Goal: Navigation & Orientation: Understand site structure

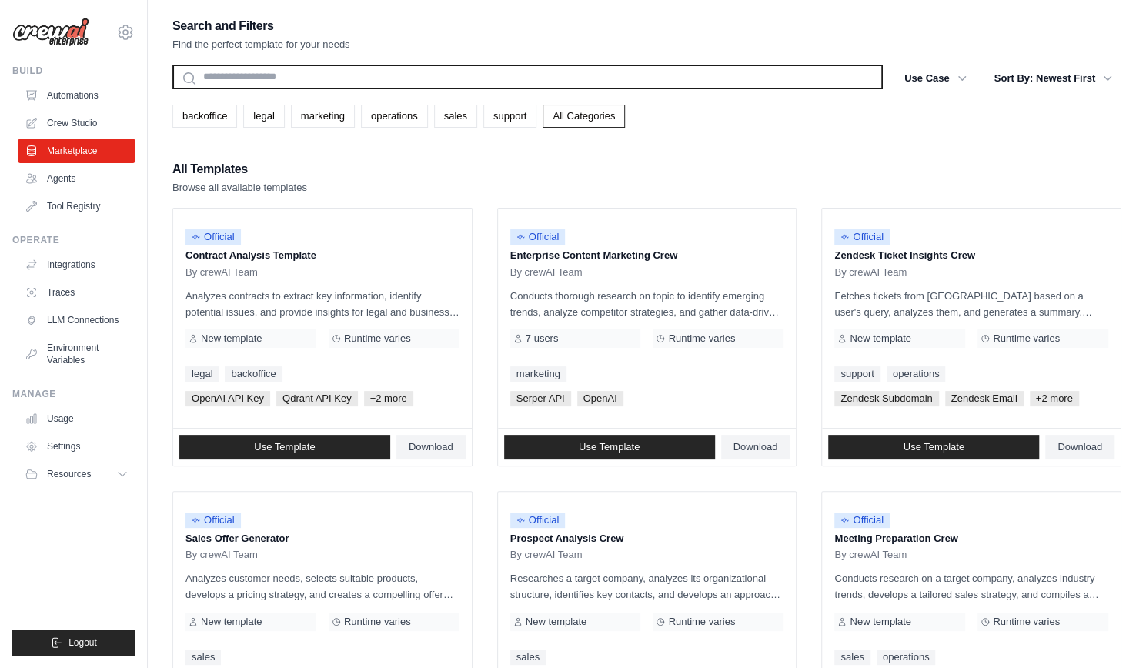
click at [341, 78] on input "text" at bounding box center [527, 77] width 710 height 25
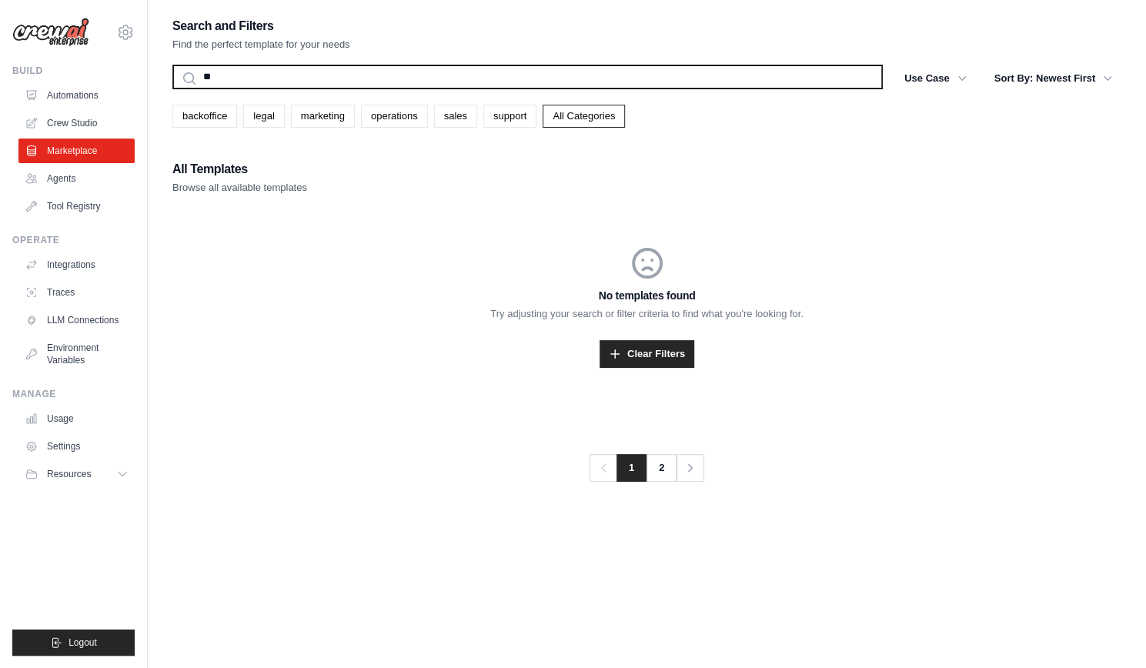
type input "*"
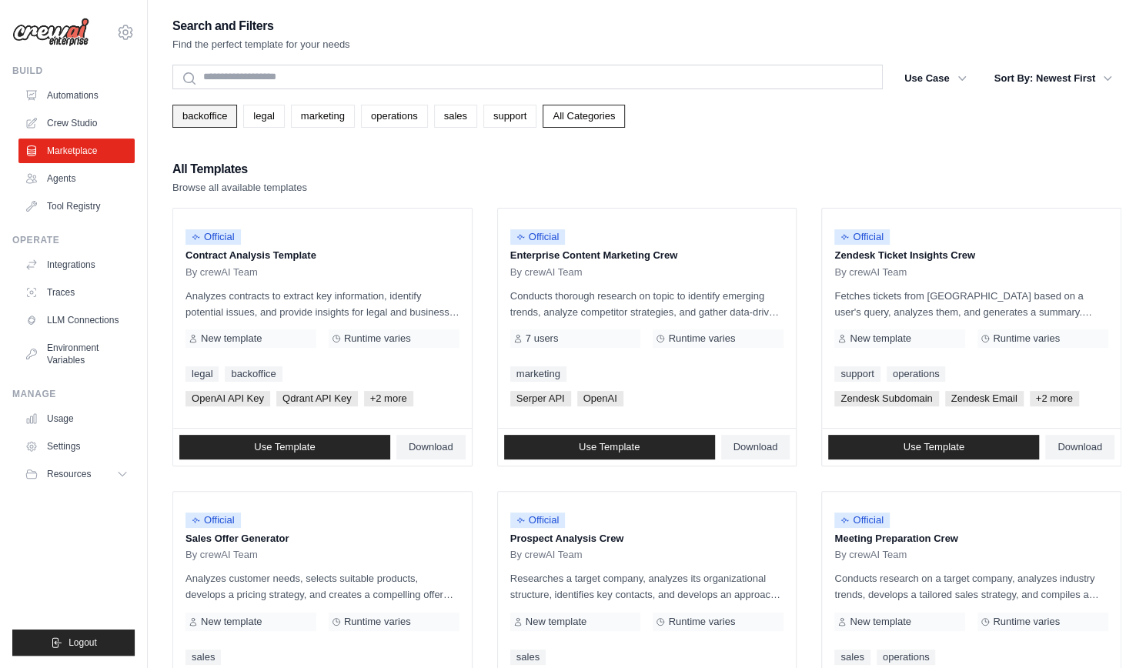
click at [211, 113] on link "backoffice" at bounding box center [204, 116] width 65 height 23
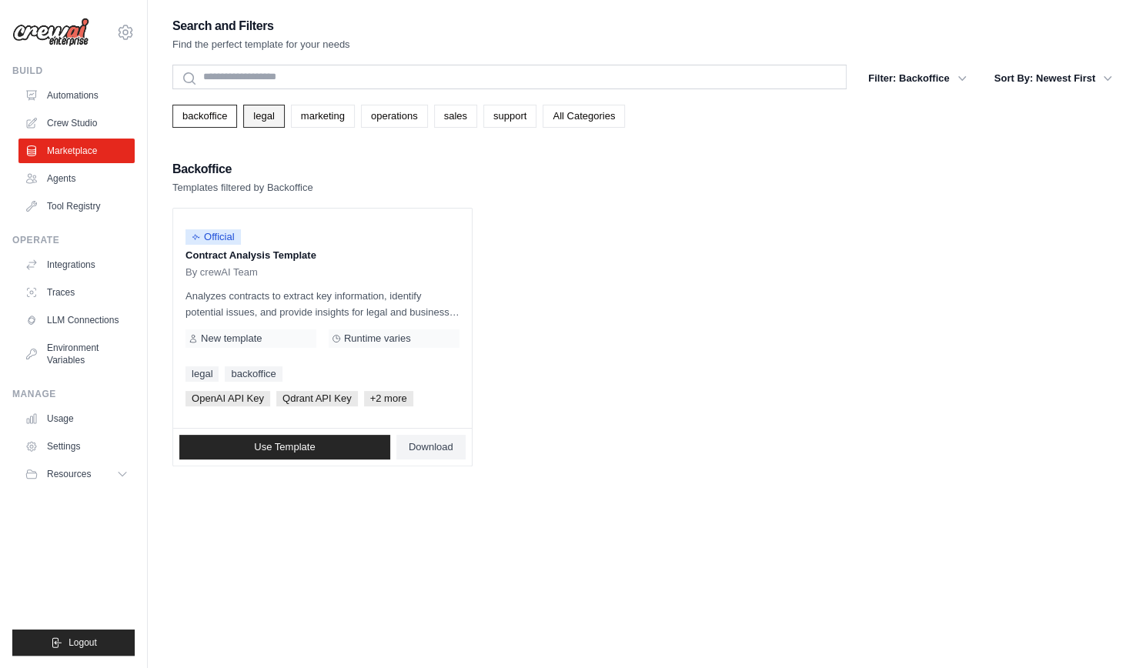
click at [258, 122] on link "legal" at bounding box center [263, 116] width 41 height 23
click at [341, 124] on link "marketing" at bounding box center [323, 116] width 64 height 23
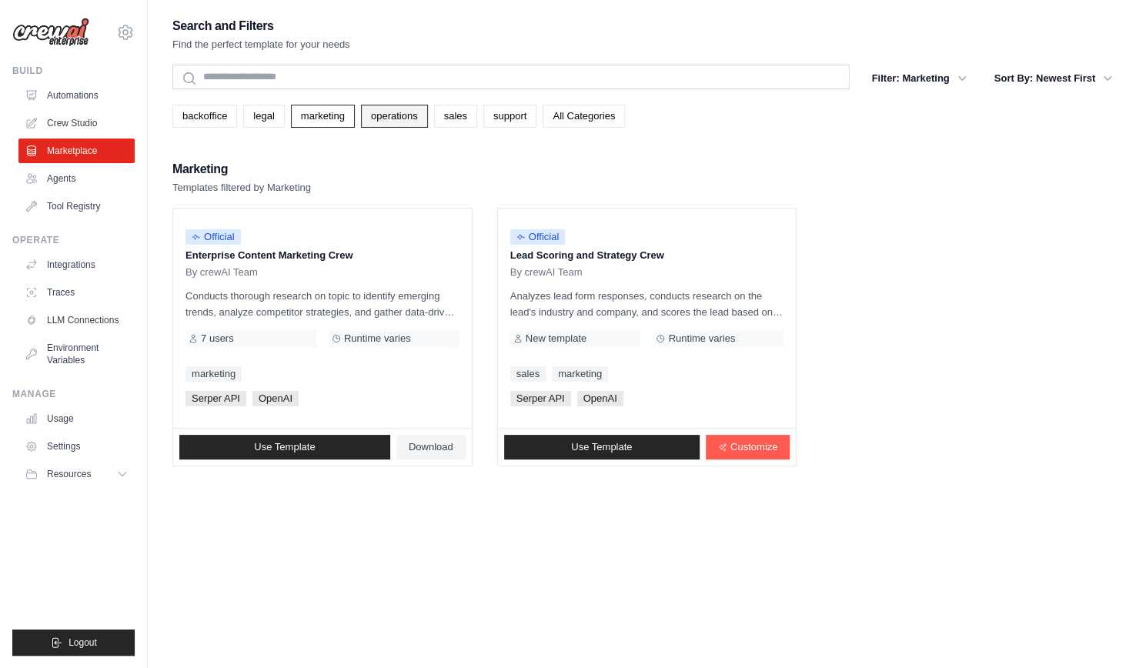
click at [388, 122] on link "operations" at bounding box center [394, 116] width 67 height 23
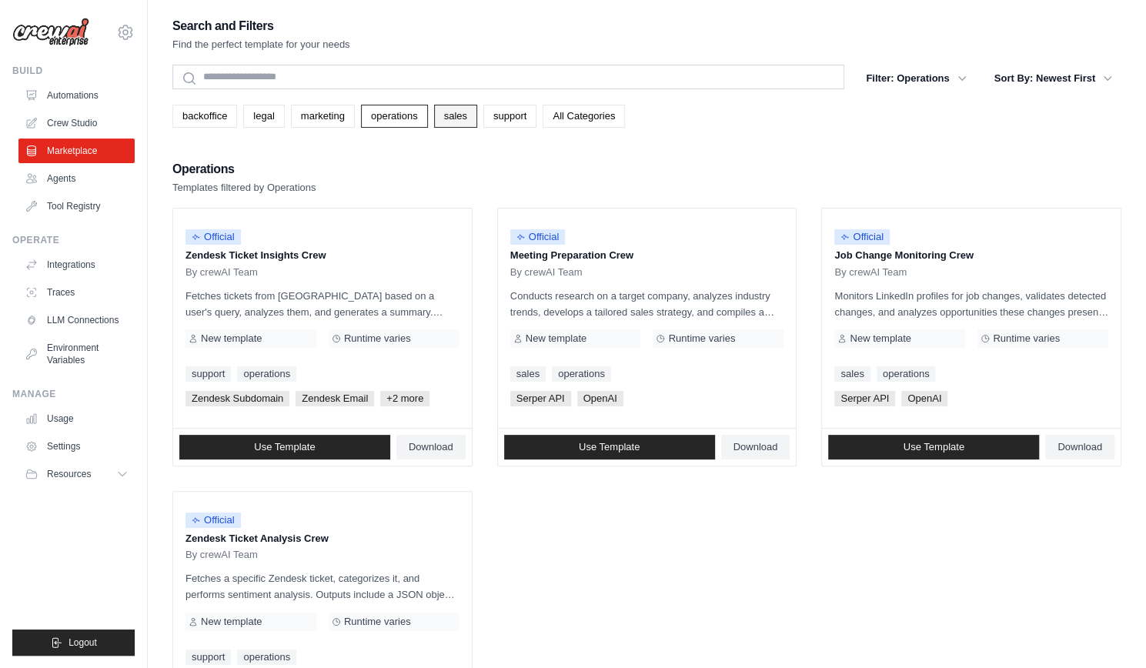
click at [460, 123] on link "sales" at bounding box center [455, 116] width 43 height 23
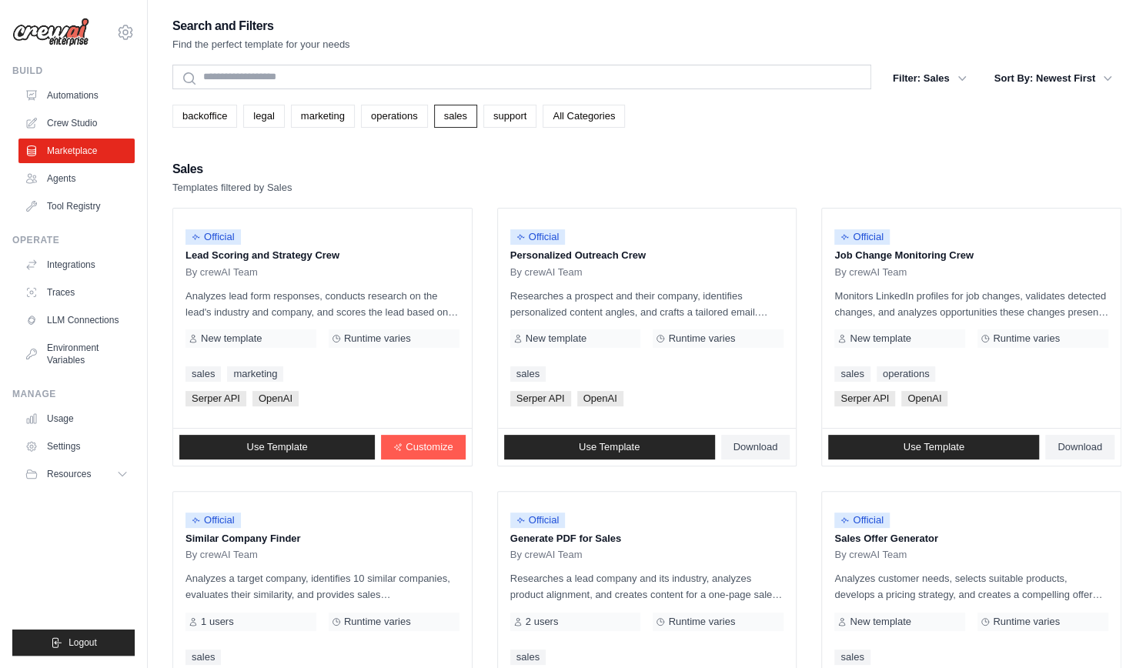
click at [497, 123] on link "support" at bounding box center [509, 116] width 53 height 23
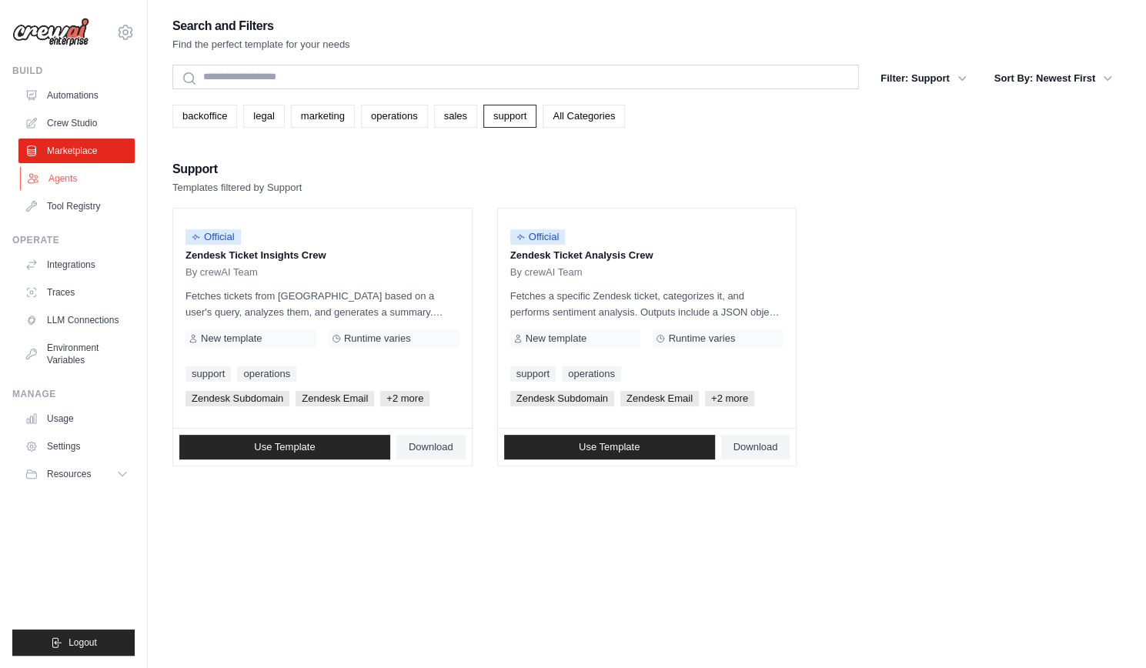
click at [50, 188] on link "Agents" at bounding box center [78, 178] width 116 height 25
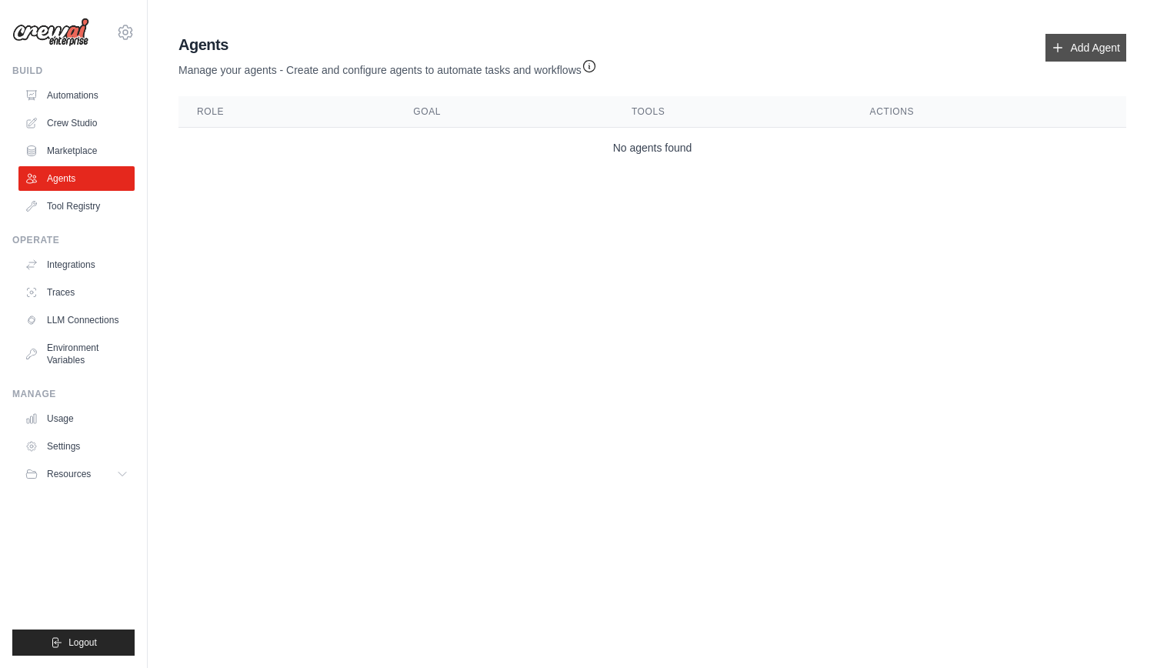
click at [1079, 50] on link "Add Agent" at bounding box center [1086, 48] width 81 height 28
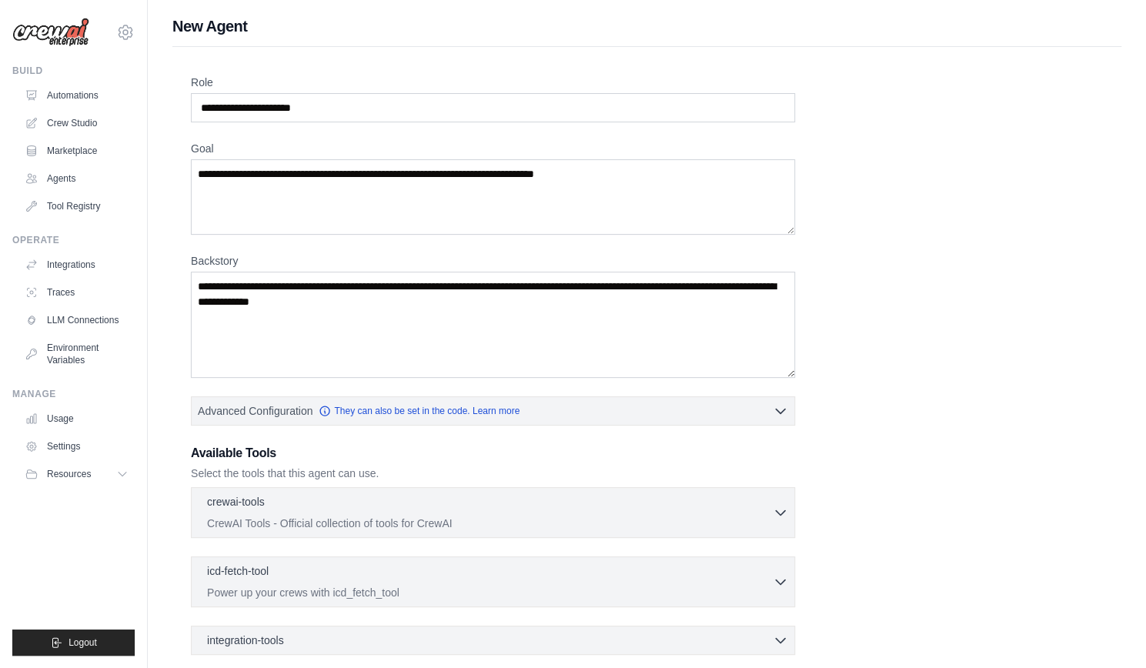
scroll to position [153, 0]
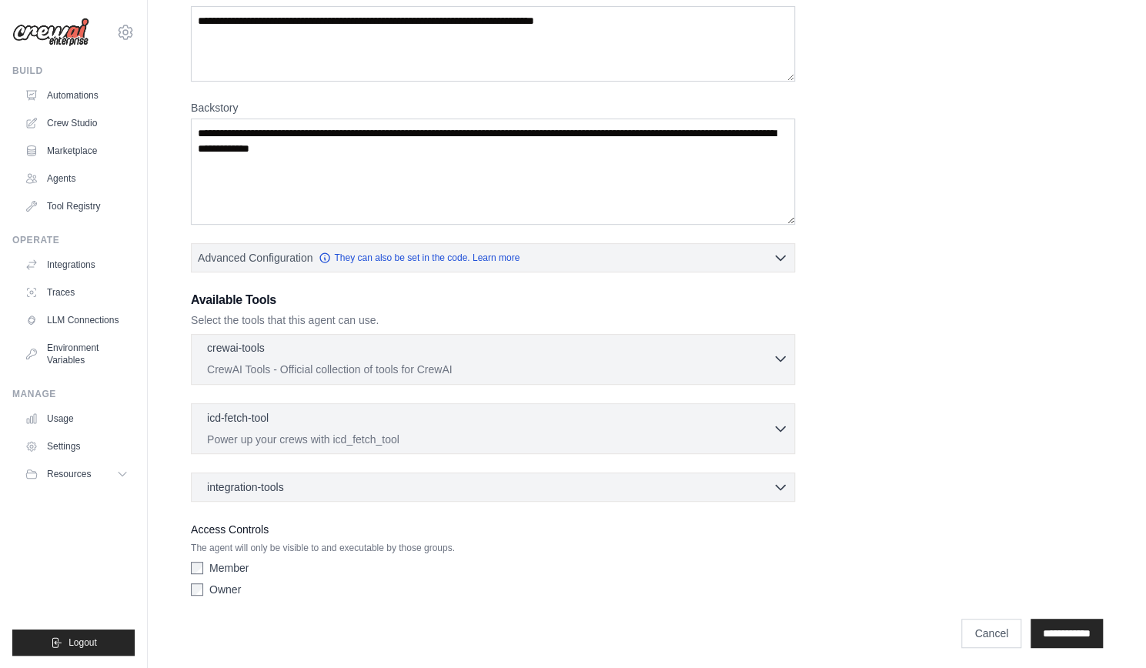
click at [771, 358] on div "crewai-tools 0 selected CrewAI Tools - Official collection of tools for CrewAI" at bounding box center [489, 358] width 565 height 37
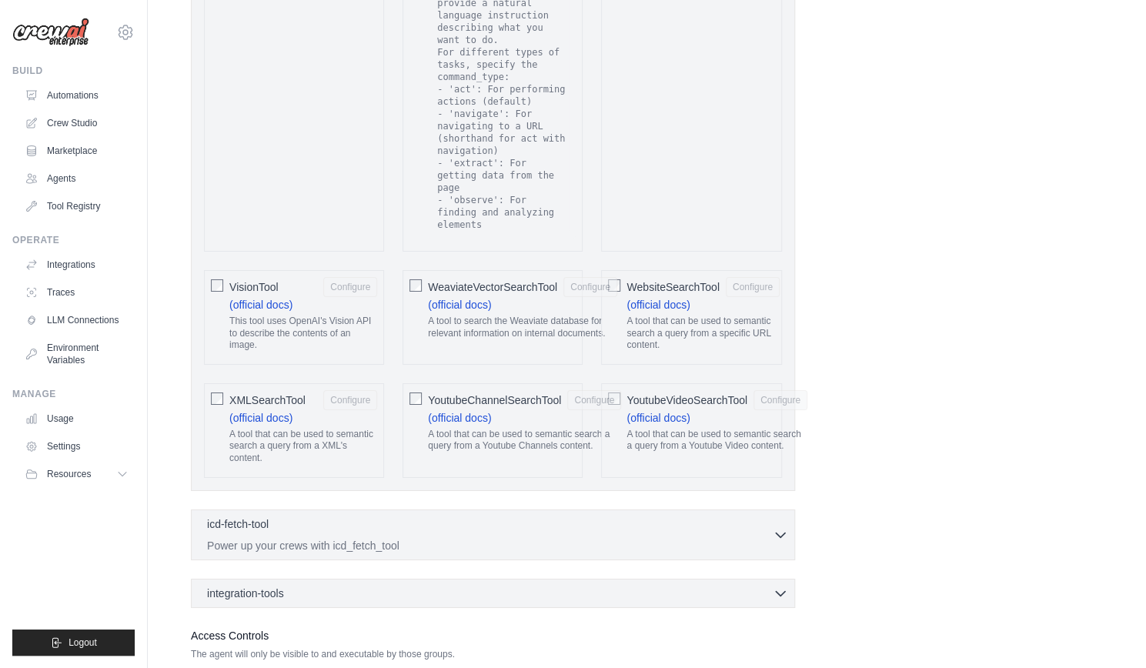
scroll to position [3047, 0]
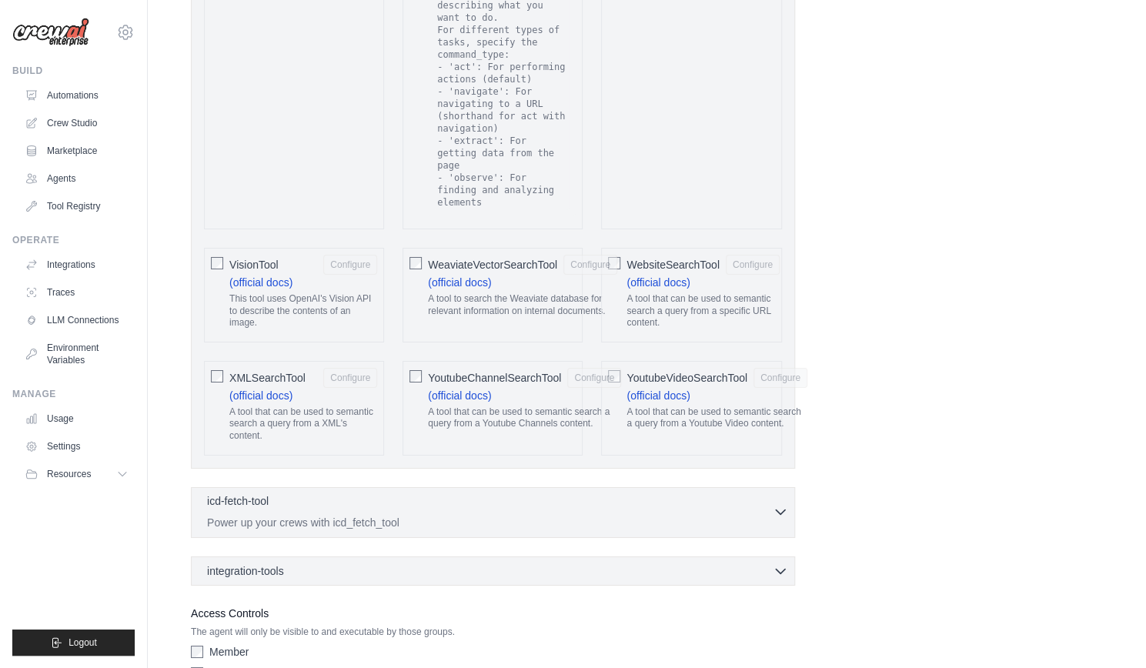
click at [687, 493] on div "icd-fetch-tool 0 selected" at bounding box center [489, 502] width 565 height 18
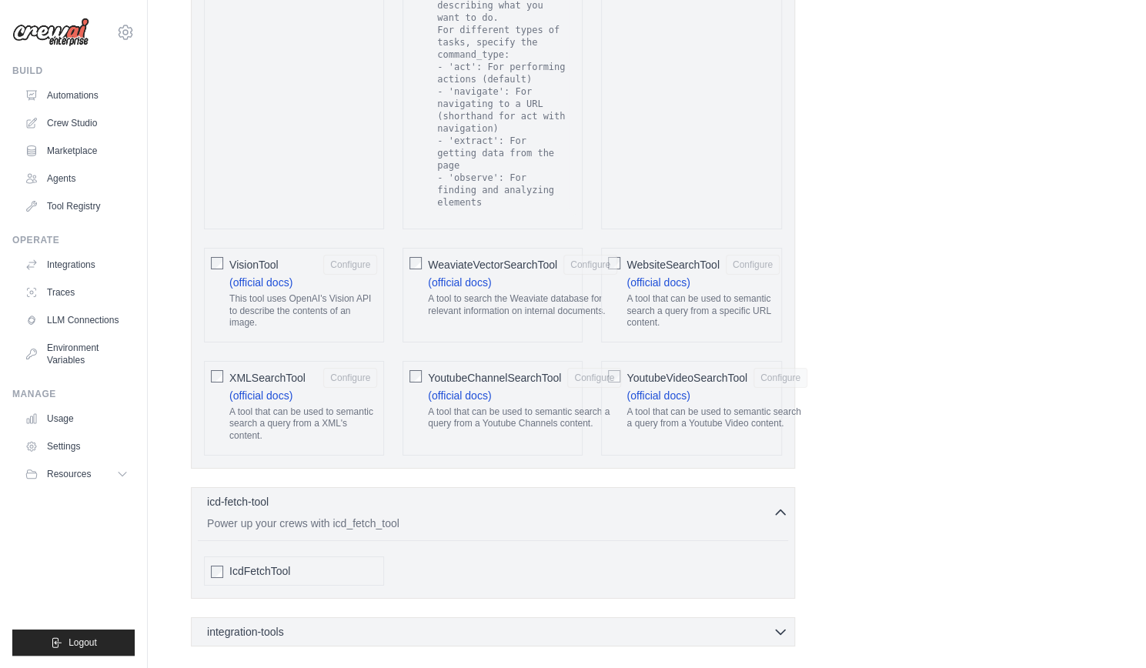
scroll to position [3107, 0]
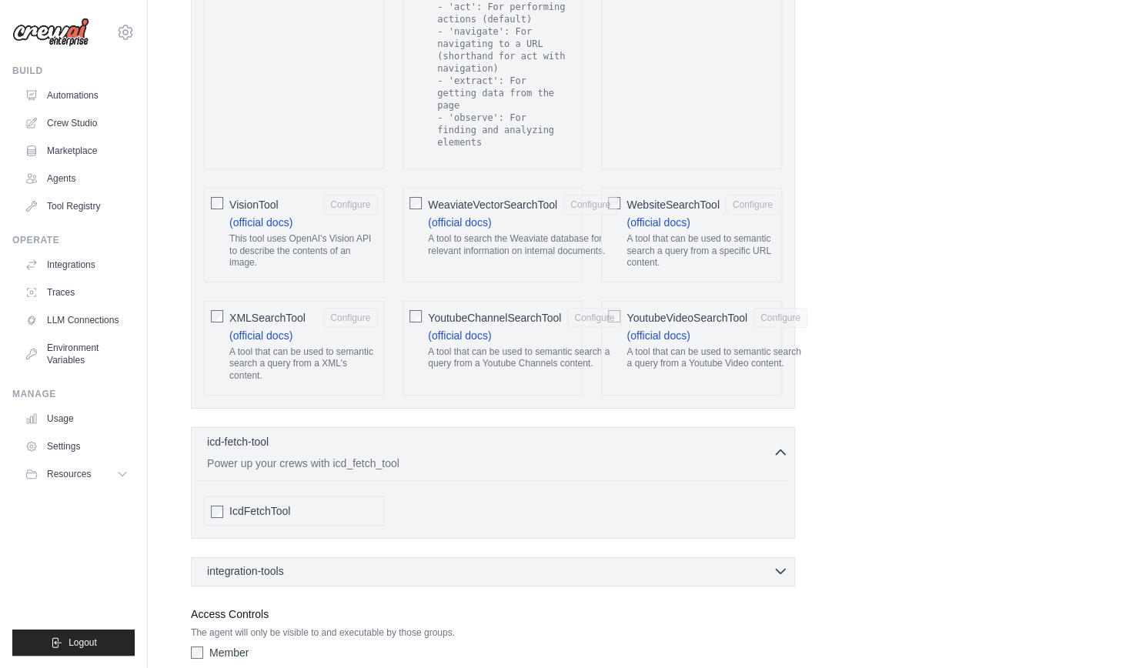
click at [770, 563] on div "integration-tools 0 selected" at bounding box center [497, 570] width 581 height 15
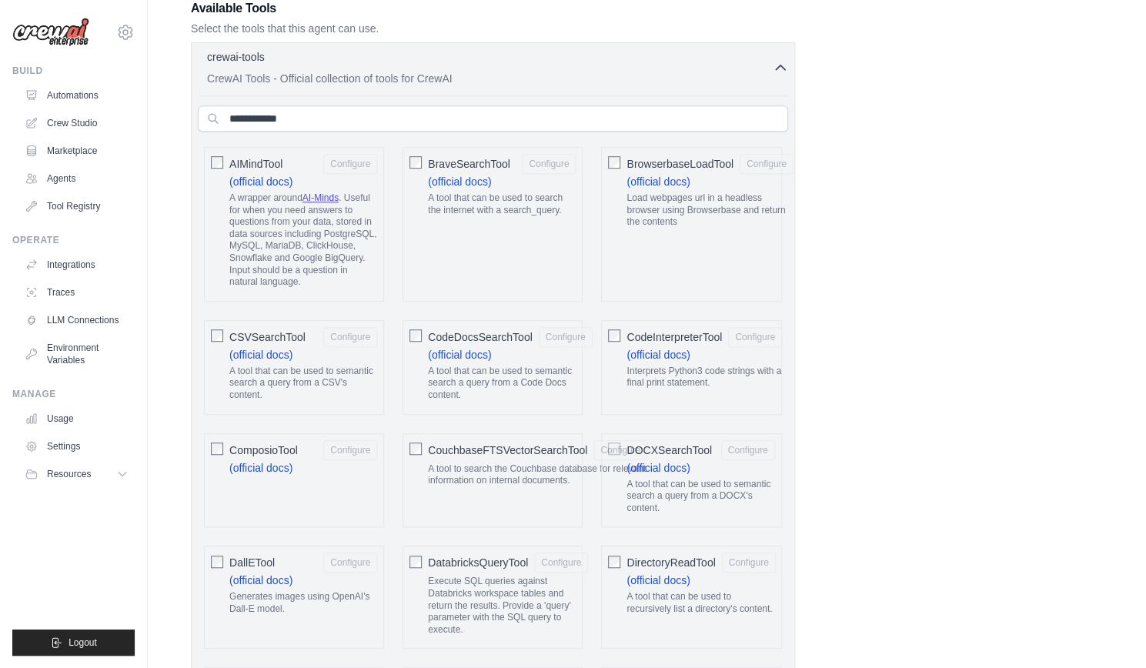
scroll to position [0, 0]
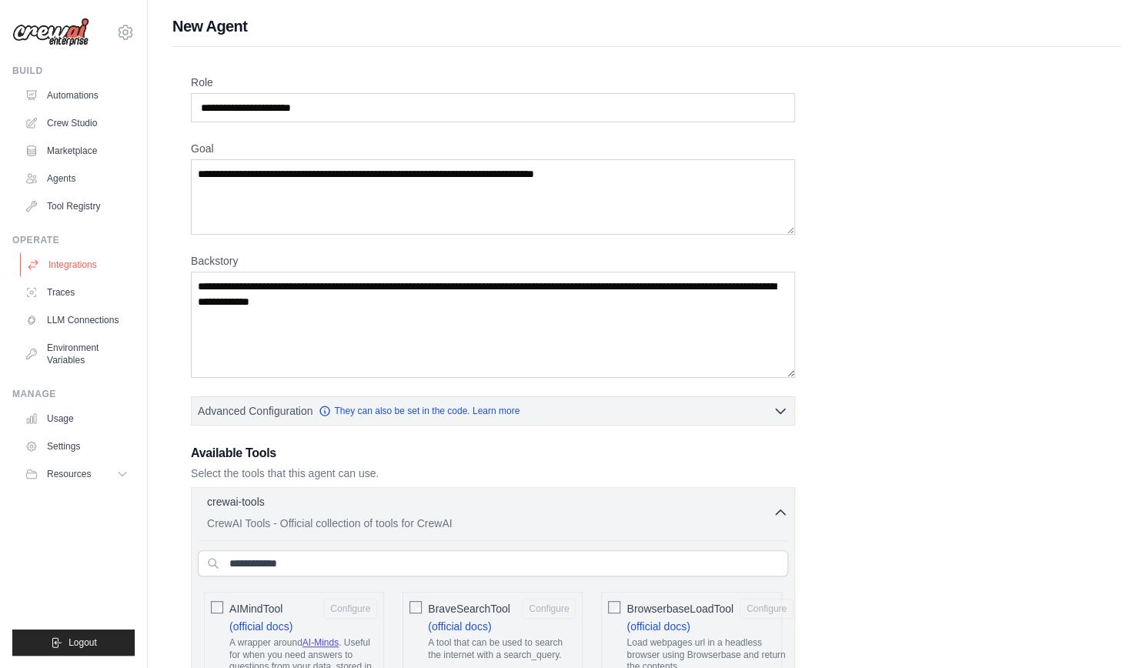
click at [68, 265] on link "Integrations" at bounding box center [78, 264] width 116 height 25
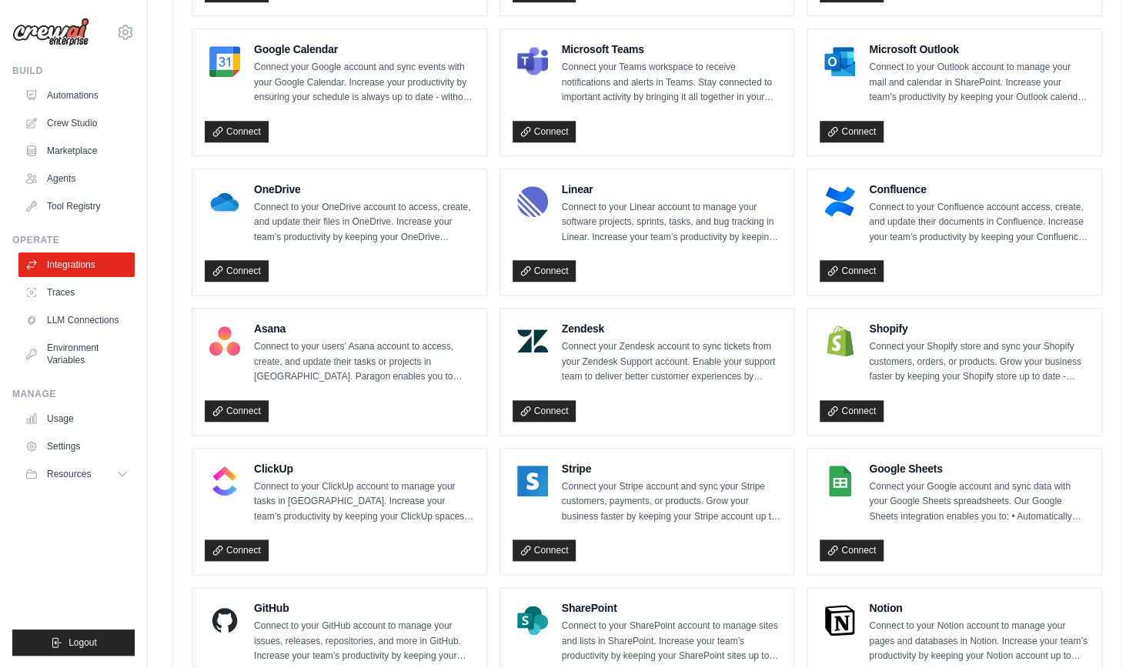
scroll to position [955, 0]
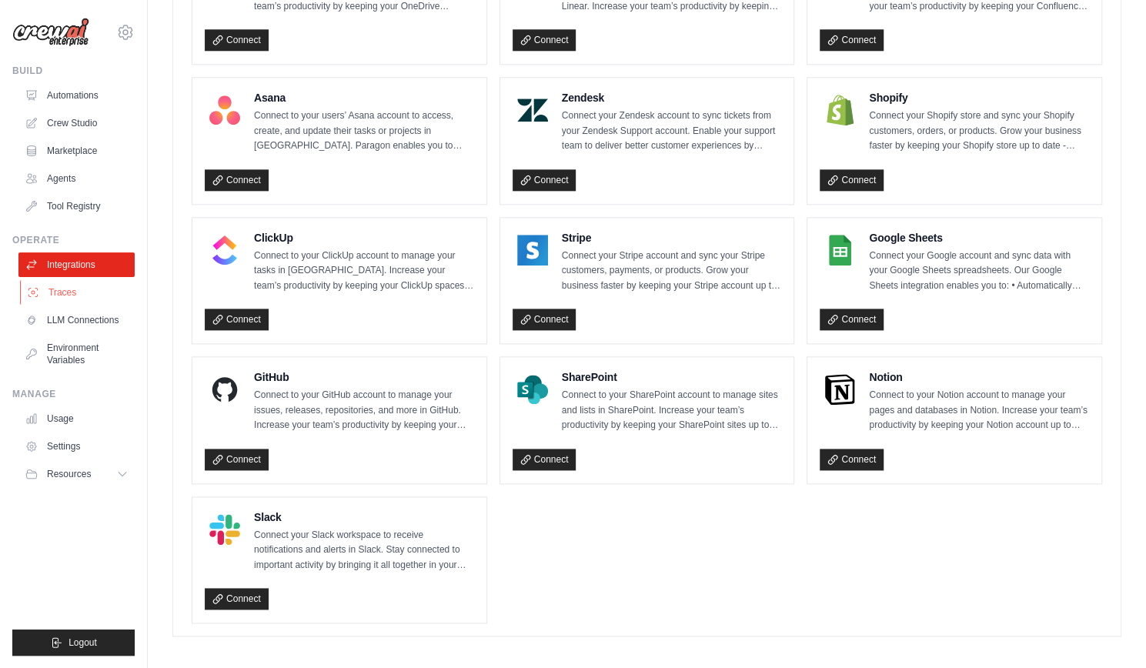
click at [71, 292] on link "Traces" at bounding box center [78, 292] width 116 height 25
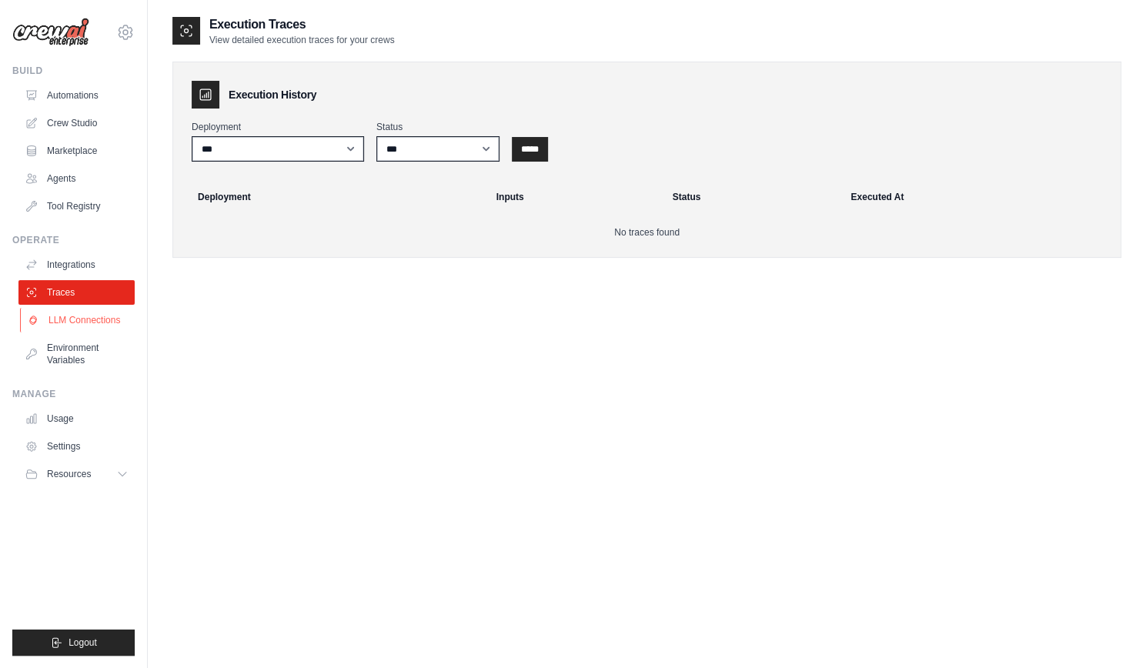
click at [75, 317] on link "LLM Connections" at bounding box center [78, 320] width 116 height 25
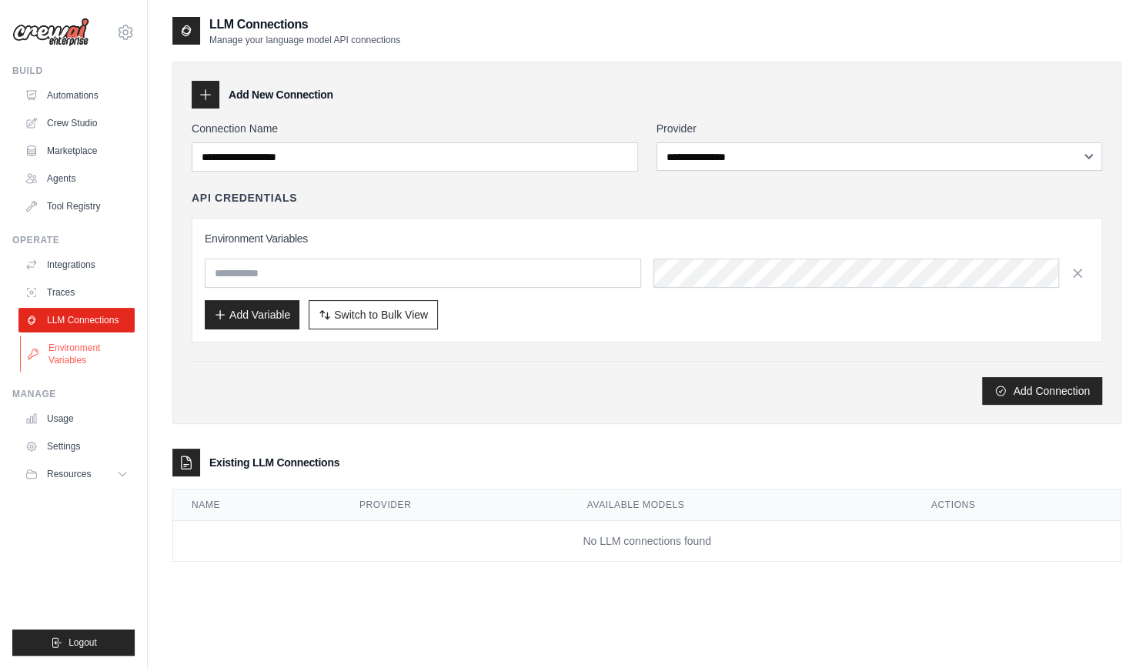
click at [94, 347] on link "Environment Variables" at bounding box center [78, 353] width 116 height 37
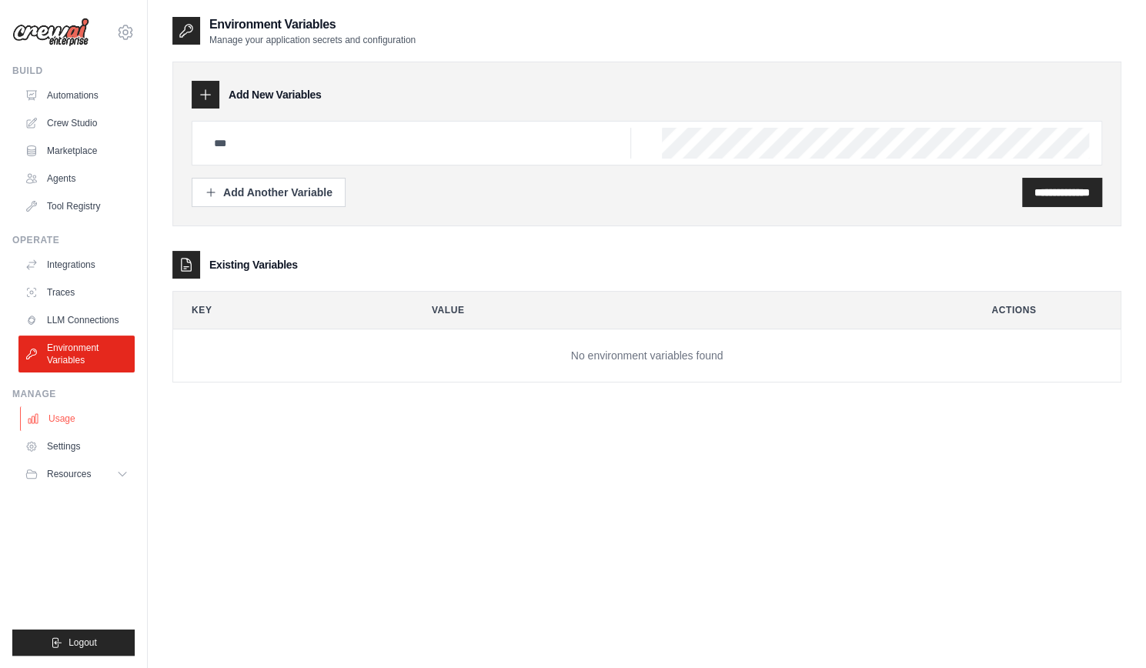
click at [88, 425] on link "Usage" at bounding box center [78, 418] width 116 height 25
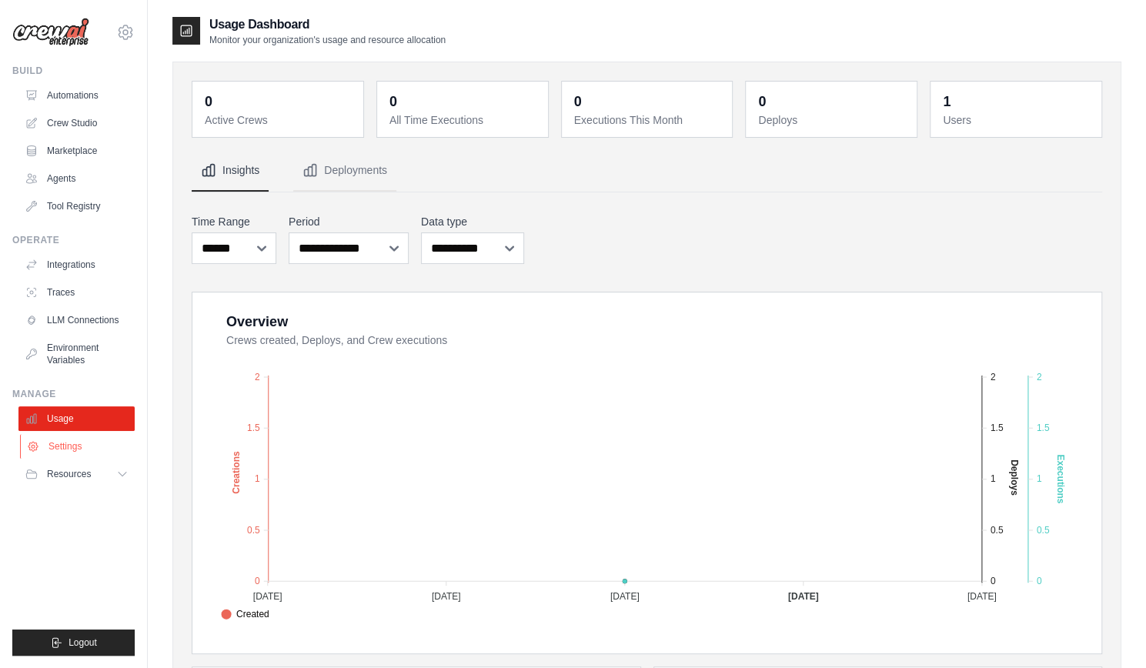
click at [82, 440] on link "Settings" at bounding box center [78, 446] width 116 height 25
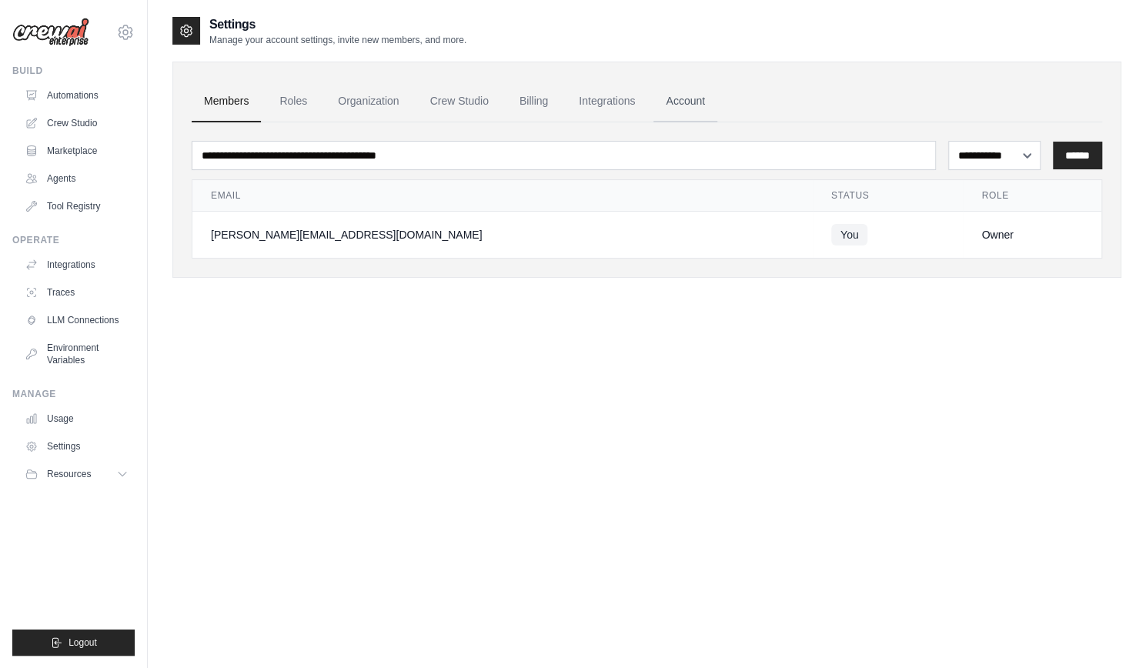
click at [682, 107] on link "Account" at bounding box center [685, 102] width 64 height 42
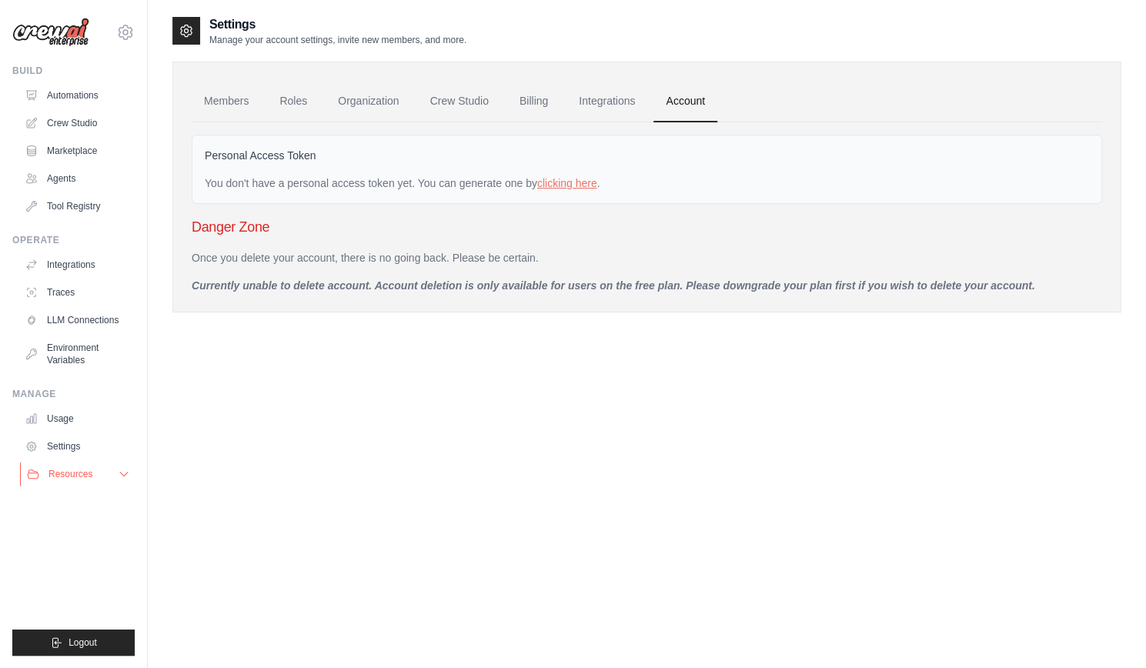
click at [115, 478] on button "Resources" at bounding box center [78, 474] width 116 height 25
click at [70, 210] on link "Tool Registry" at bounding box center [78, 206] width 116 height 25
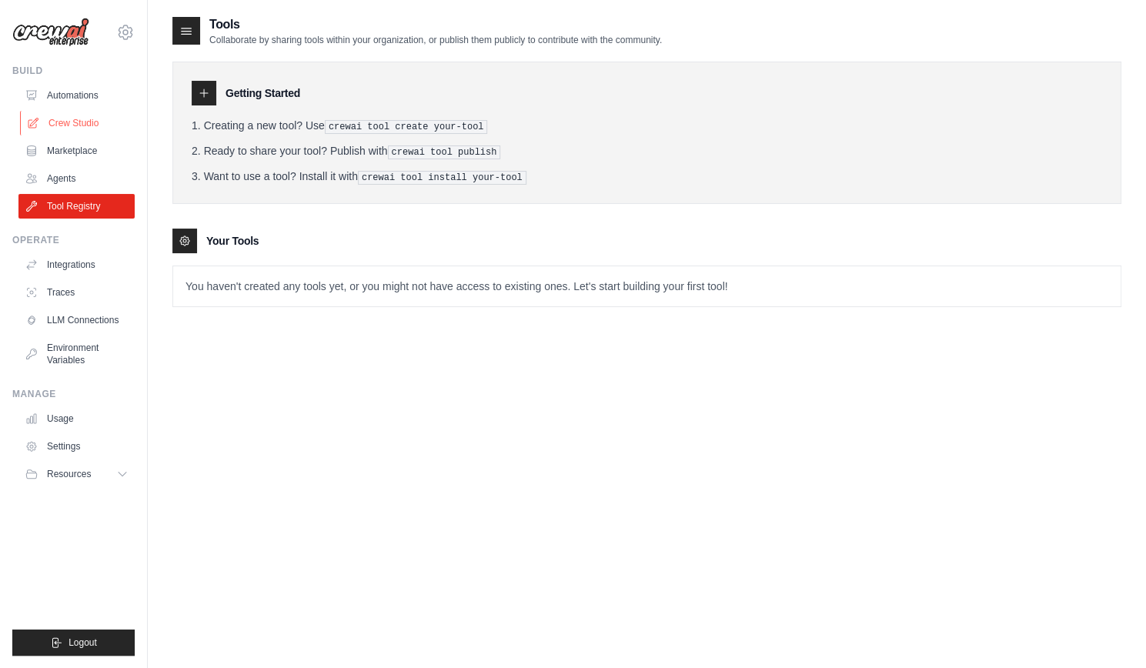
click at [74, 115] on link "Crew Studio" at bounding box center [78, 123] width 116 height 25
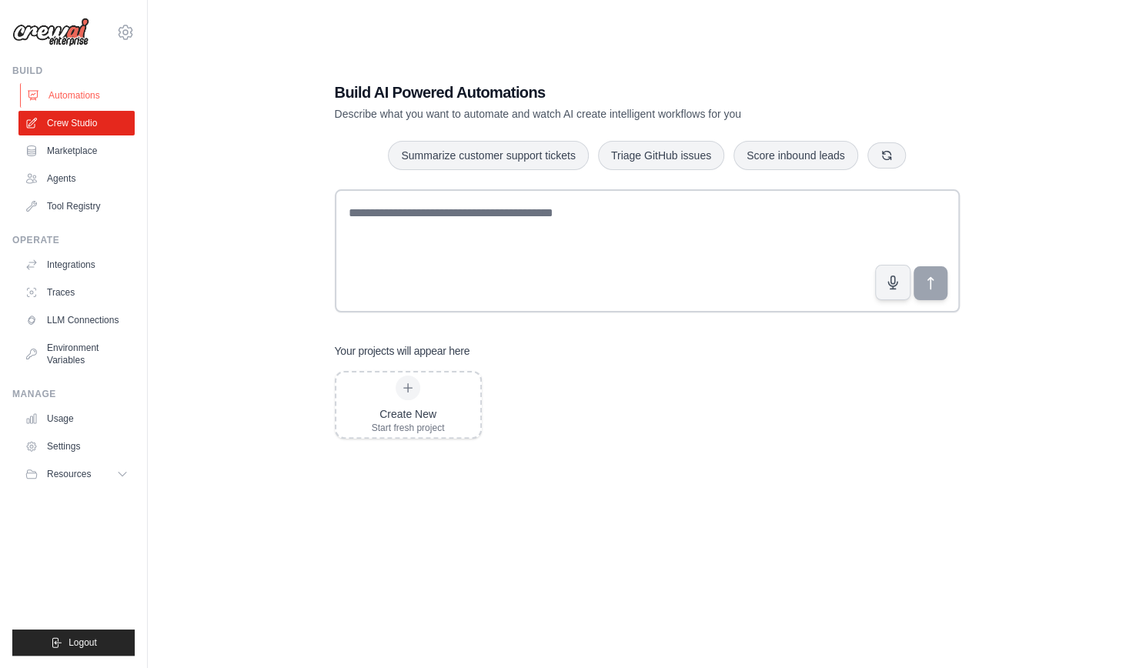
click at [70, 97] on link "Automations" at bounding box center [78, 95] width 116 height 25
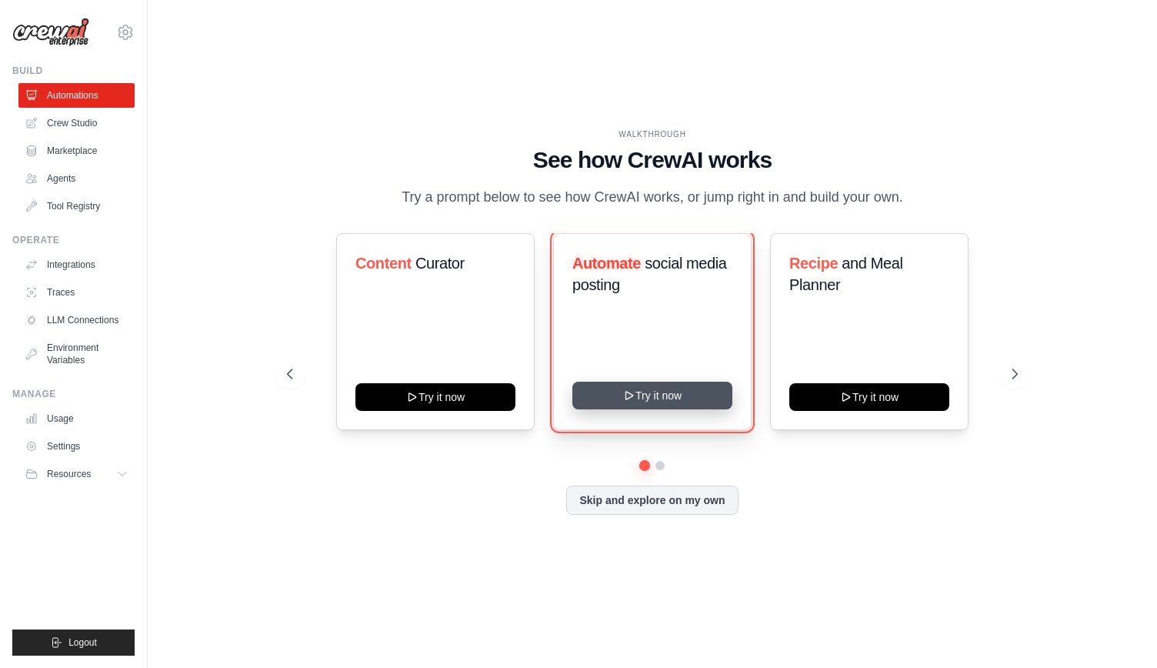
click at [646, 393] on button "Try it now" at bounding box center [652, 396] width 160 height 28
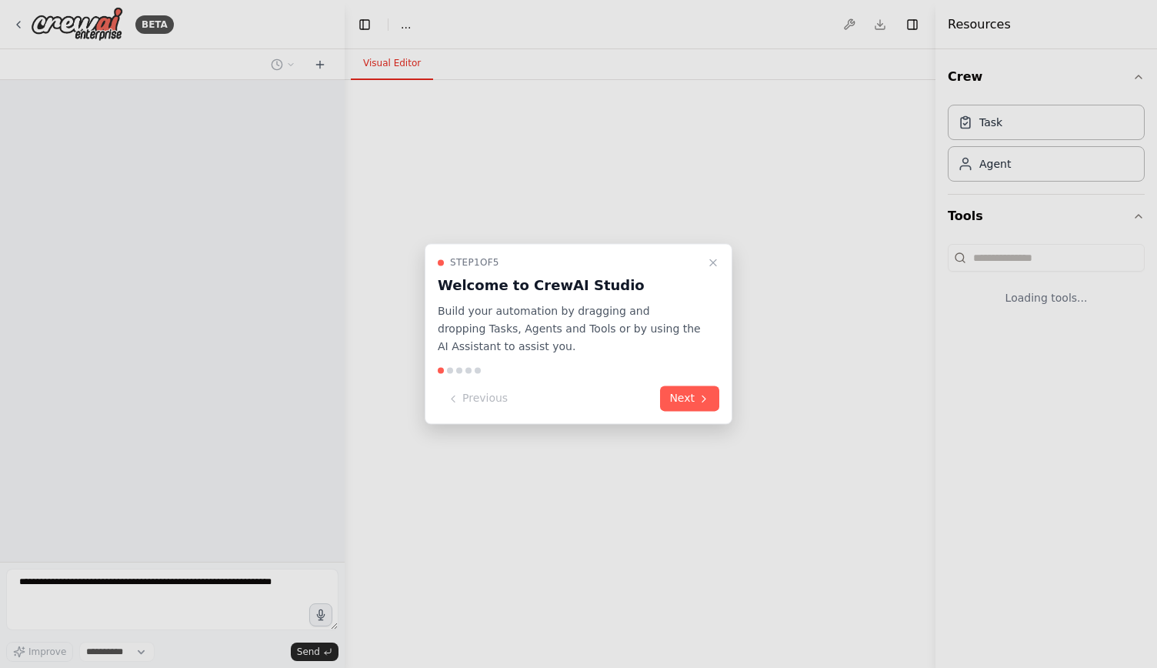
select select "****"
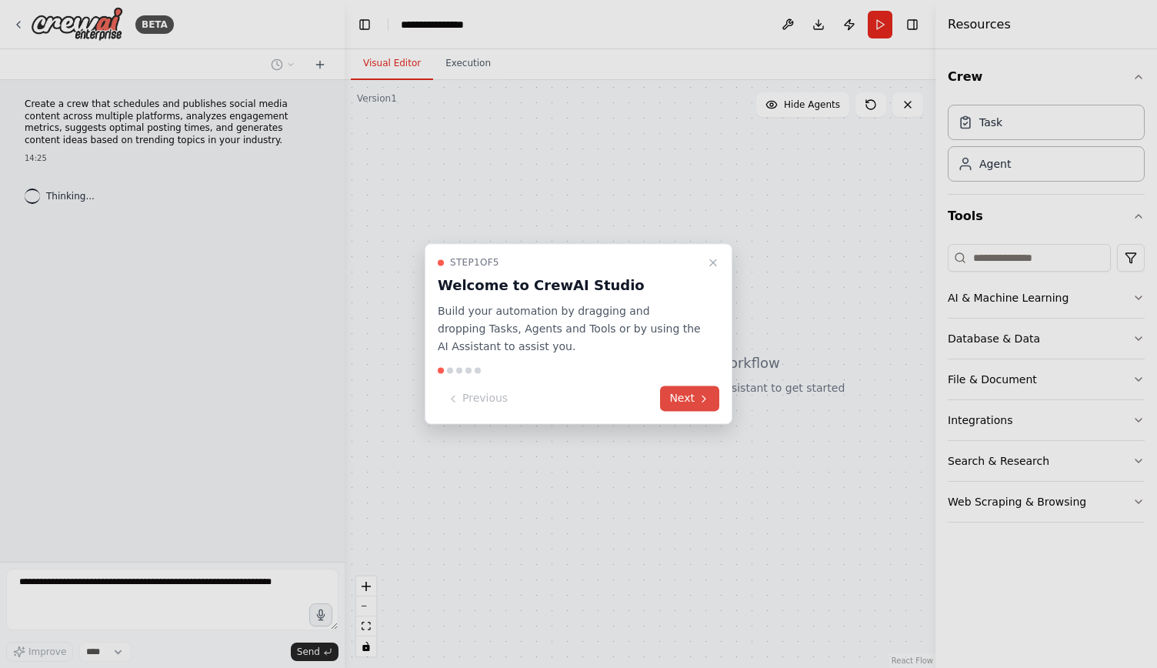
click at [700, 403] on icon at bounding box center [704, 398] width 12 height 12
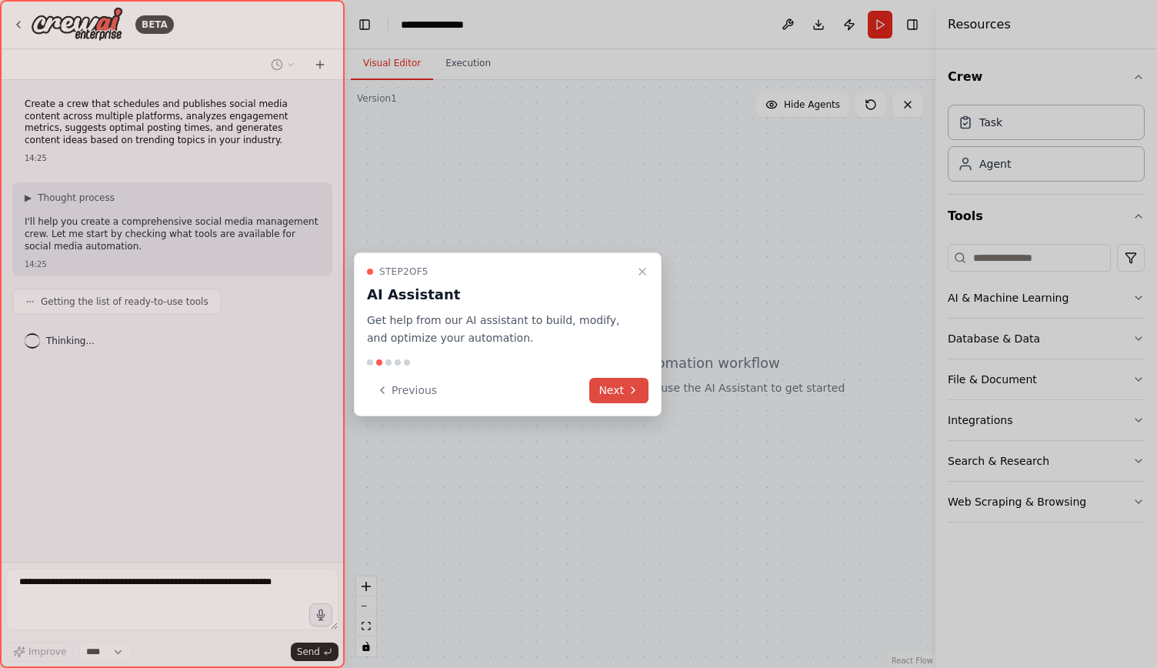
click at [619, 391] on button "Next" at bounding box center [618, 390] width 59 height 25
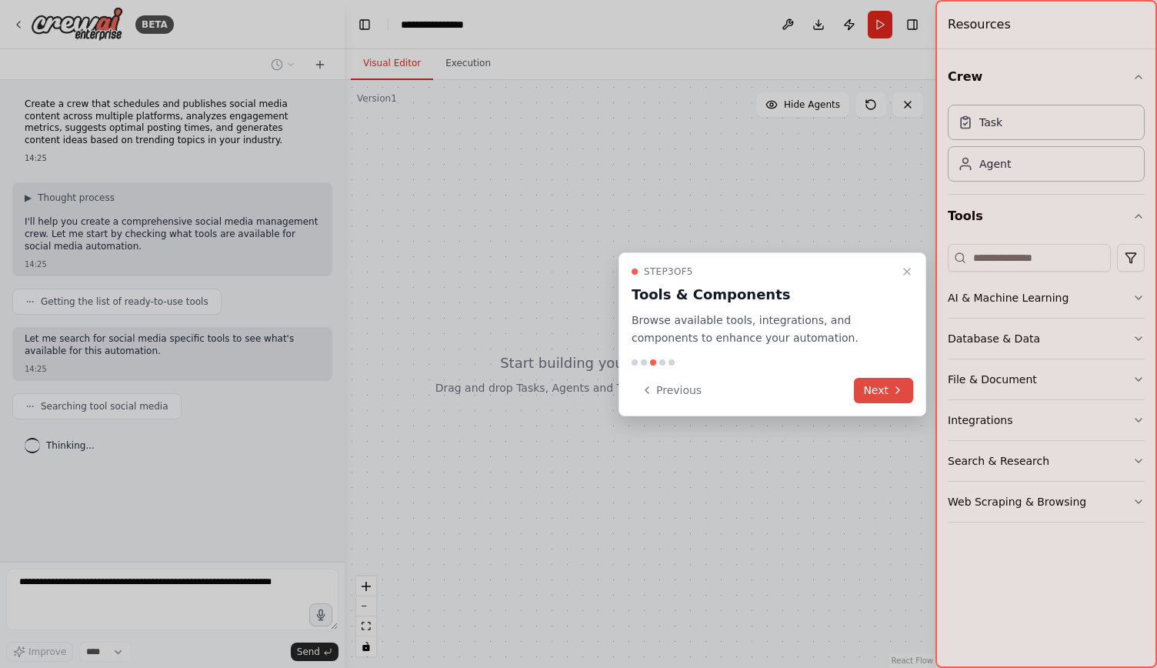
click at [886, 390] on button "Next" at bounding box center [883, 390] width 59 height 25
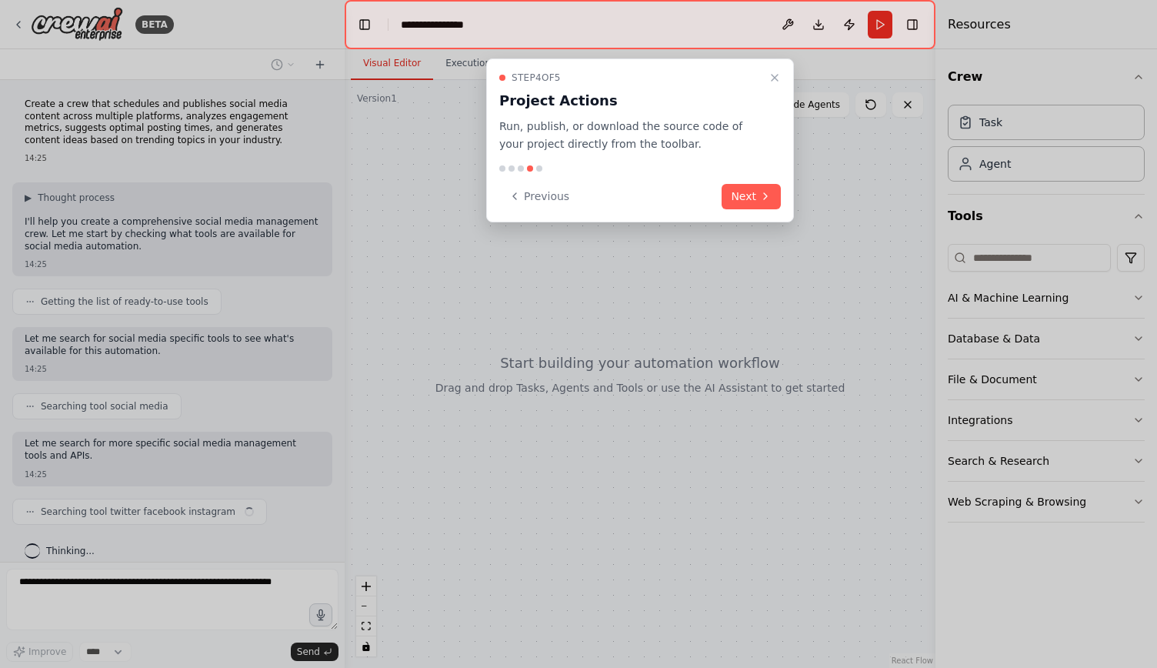
scroll to position [11, 0]
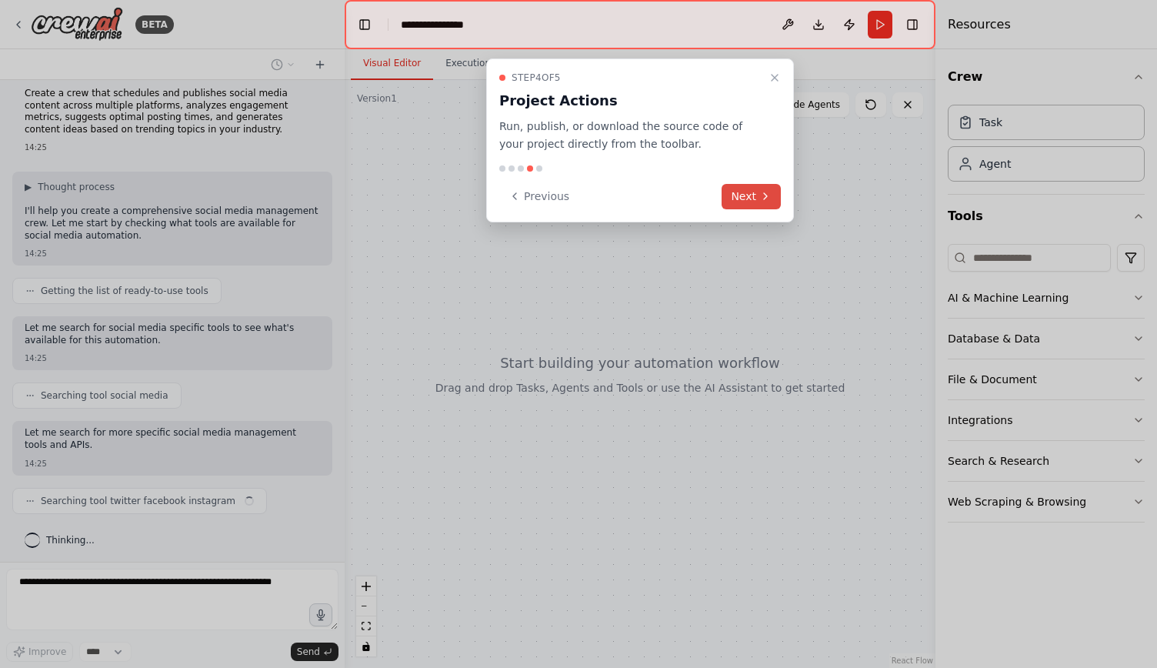
click at [742, 195] on button "Next" at bounding box center [751, 196] width 59 height 25
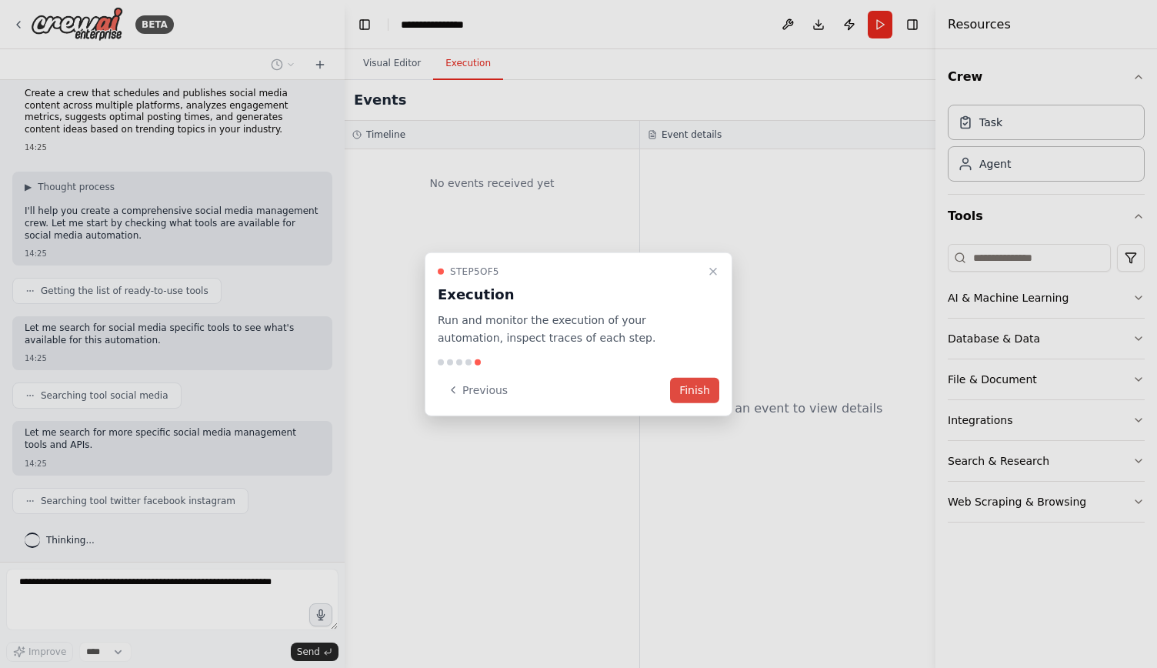
click at [706, 390] on button "Finish" at bounding box center [694, 389] width 49 height 25
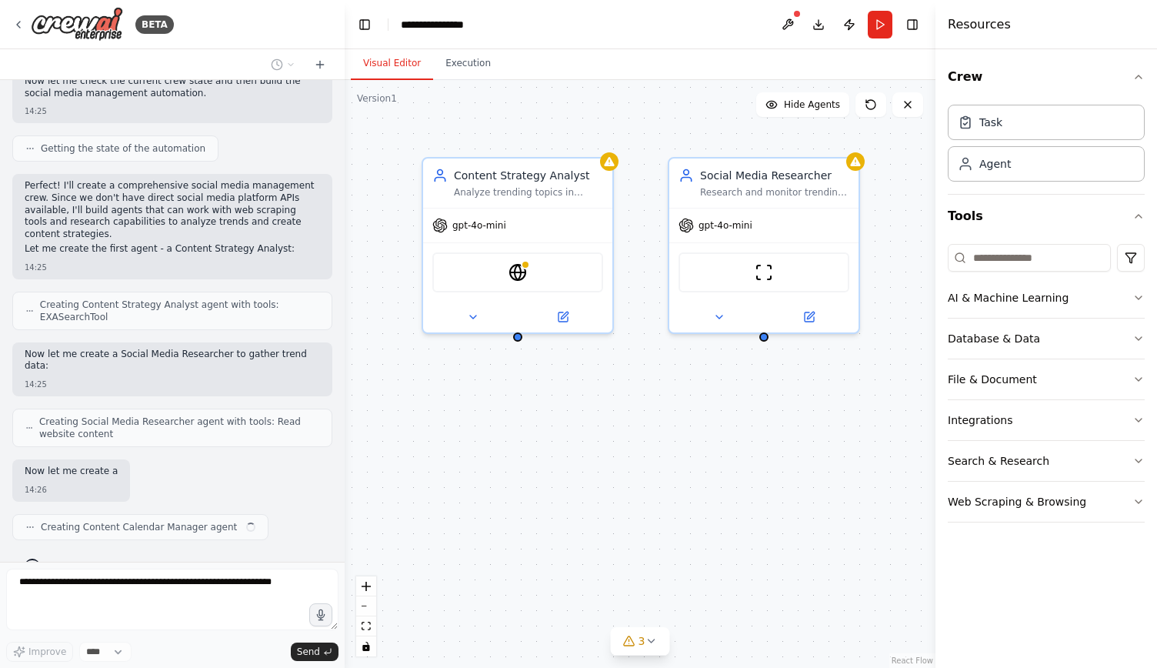
scroll to position [560, 0]
